Goal: Task Accomplishment & Management: Manage account settings

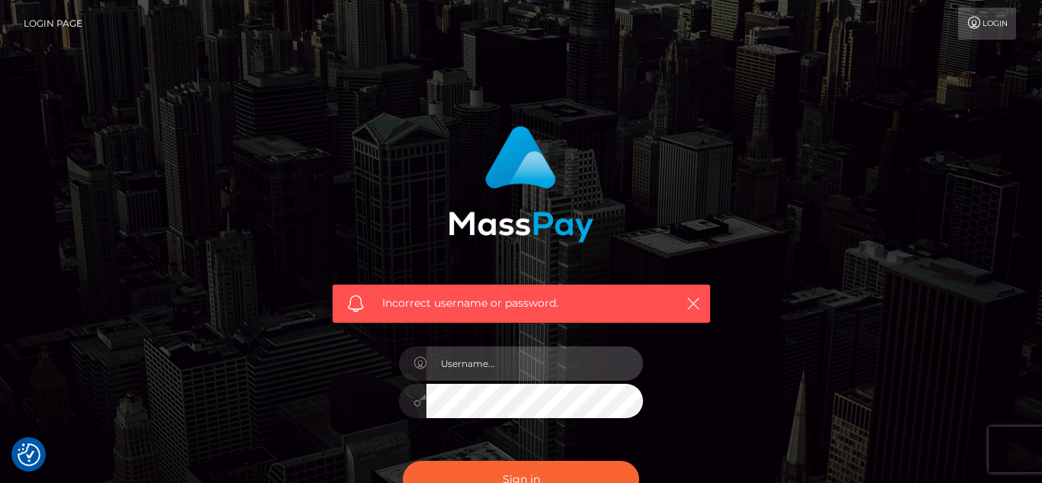
click at [487, 365] on input "text" at bounding box center [534, 363] width 217 height 34
type input "[EMAIL_ADDRESS][DOMAIN_NAME]"
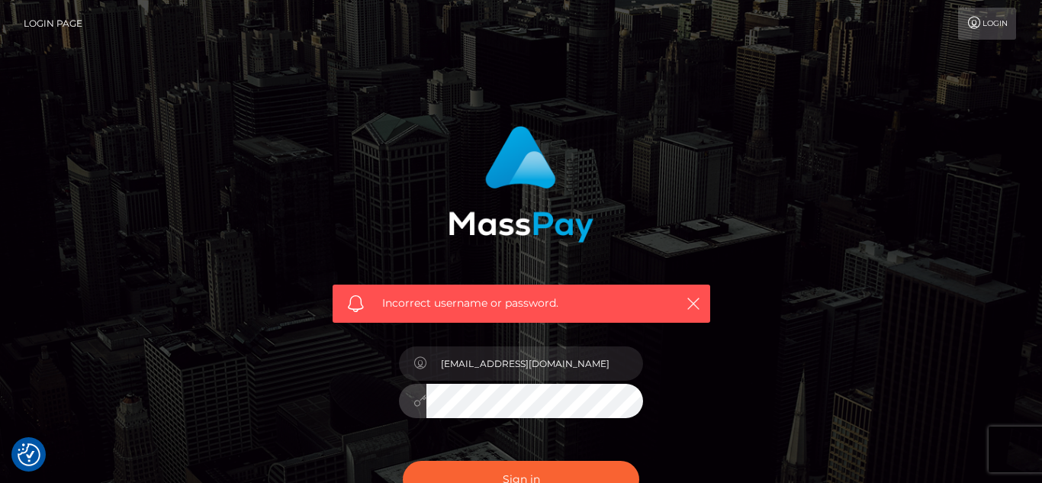
click at [403, 461] on button "Sign in" at bounding box center [521, 479] width 236 height 37
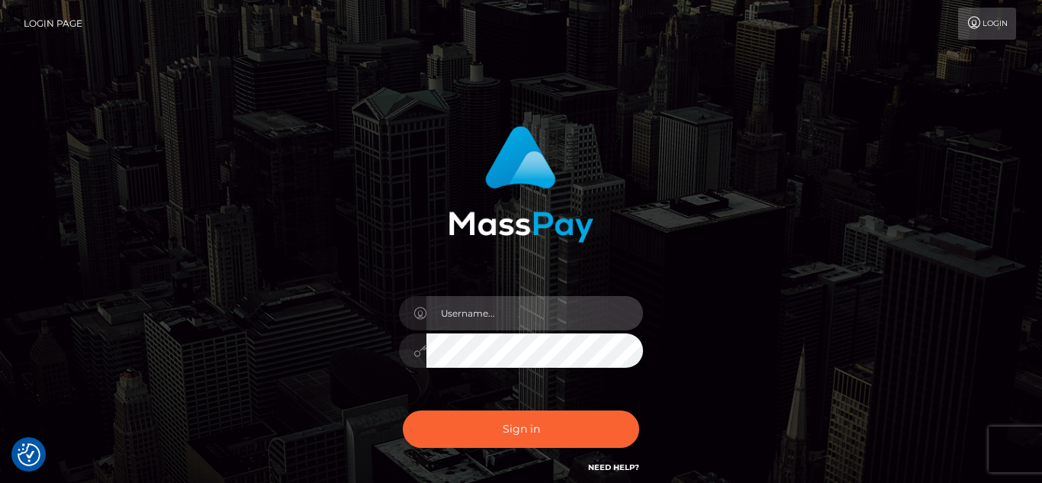
click at [501, 317] on input "text" at bounding box center [534, 313] width 217 height 34
type input "[EMAIL_ADDRESS][DOMAIN_NAME]"
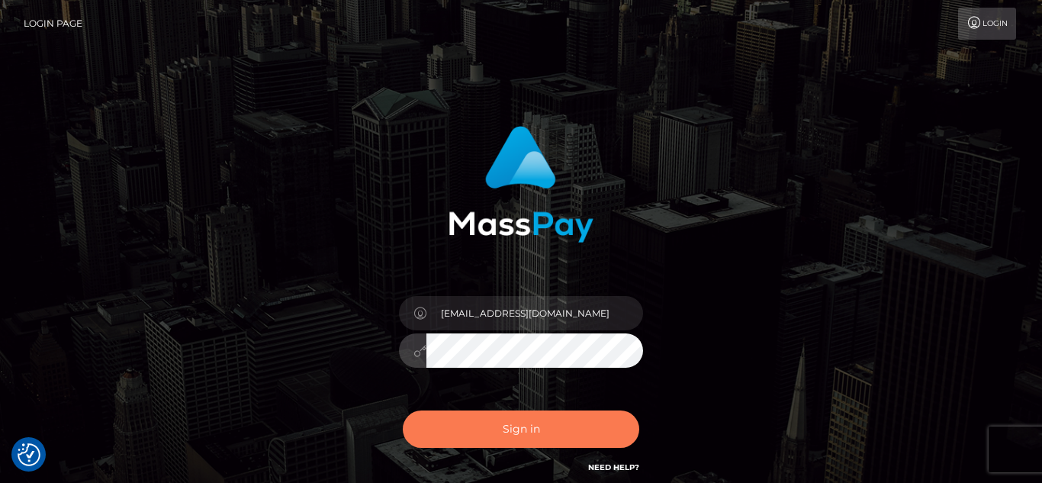
click at [524, 423] on button "Sign in" at bounding box center [521, 428] width 236 height 37
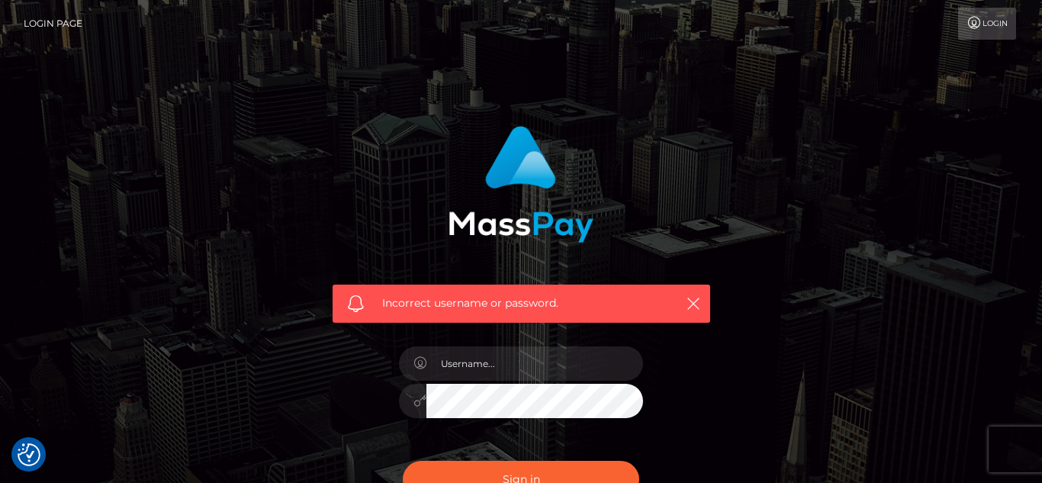
checkbox input "true"
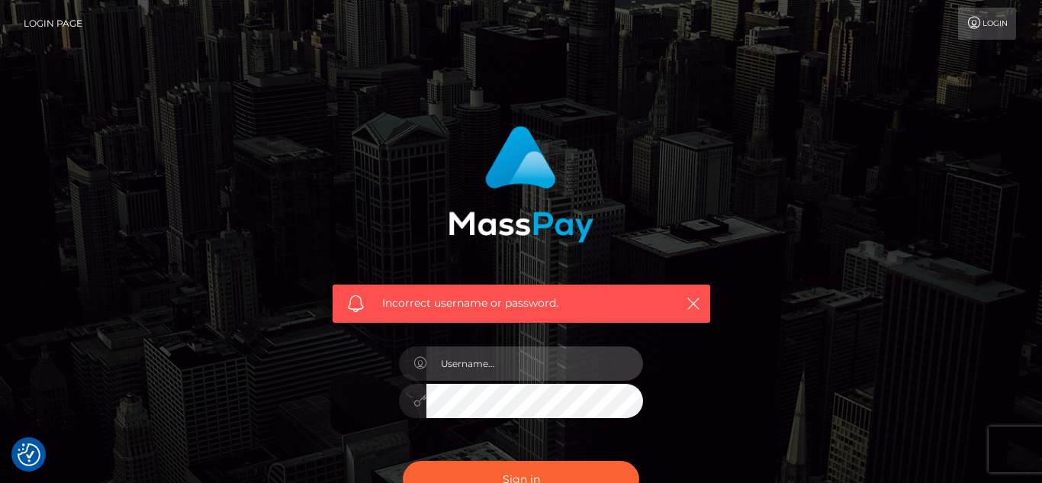
click at [490, 368] on input "text" at bounding box center [534, 363] width 217 height 34
type input "klc3ofme@yahoo.com"
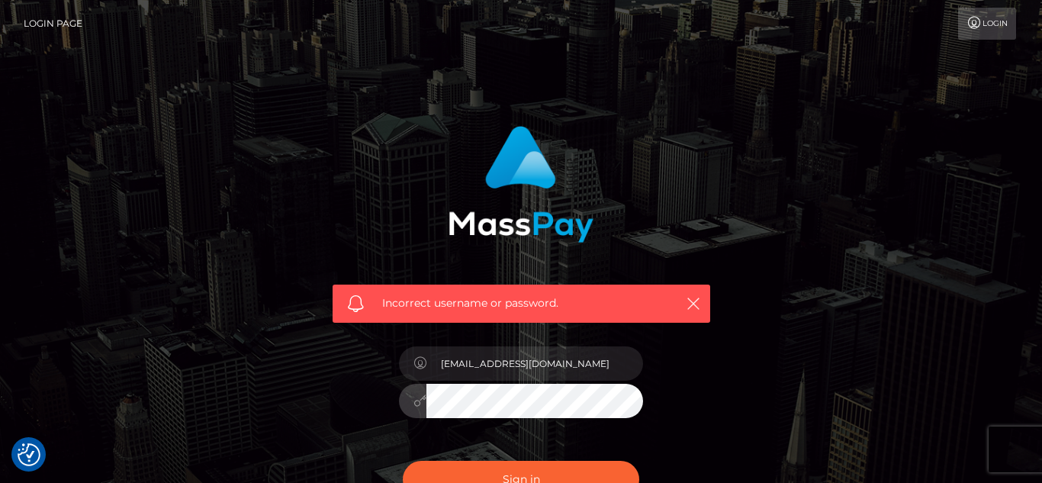
click at [403, 461] on button "Sign in" at bounding box center [521, 479] width 236 height 37
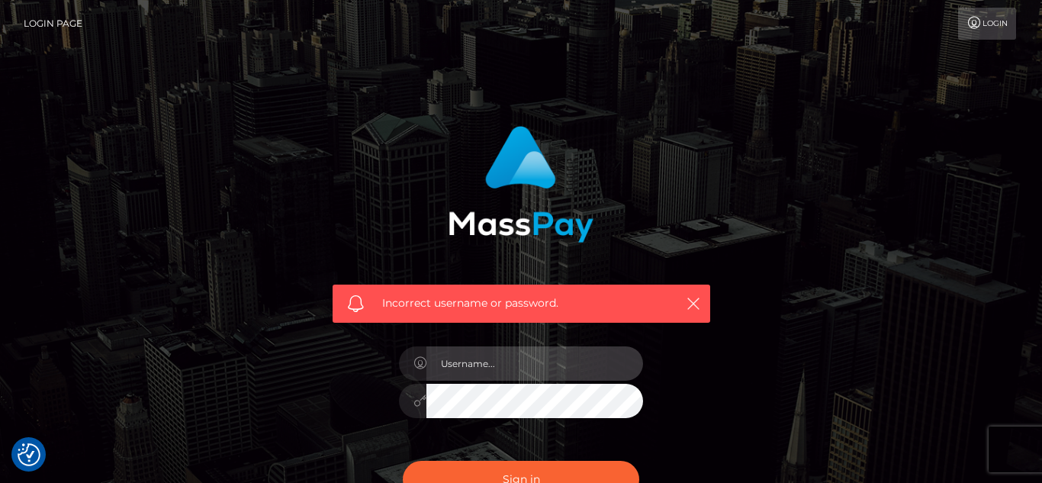
click at [477, 362] on input "text" at bounding box center [534, 363] width 217 height 34
type input "klc3ofme@yahoo.com"
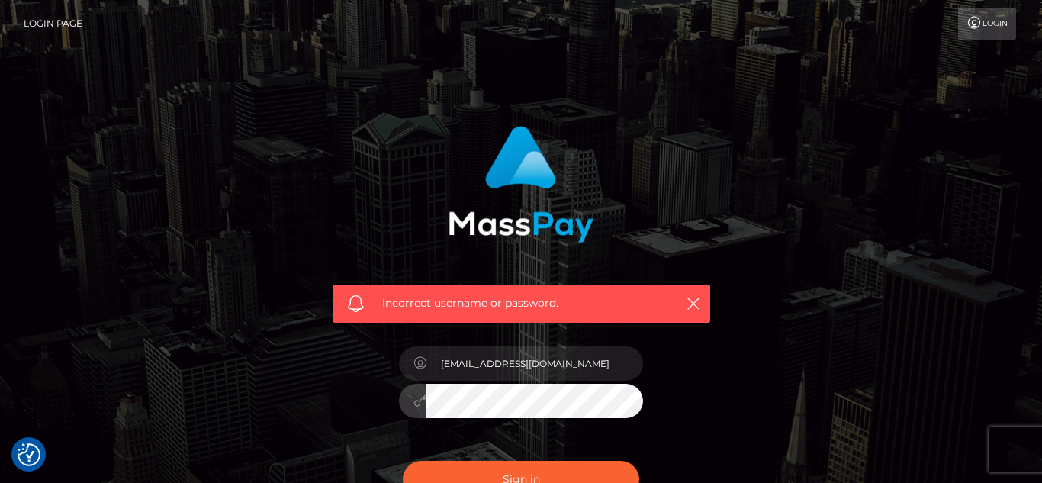
click at [403, 461] on button "Sign in" at bounding box center [521, 479] width 236 height 37
